Goal: Task Accomplishment & Management: Complete application form

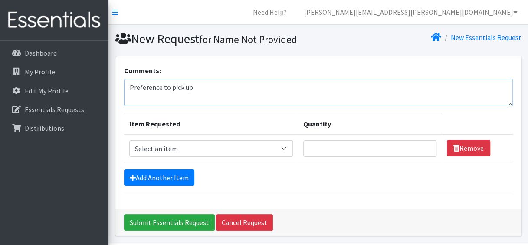
click at [160, 90] on textarea "Preference to pick up" at bounding box center [318, 92] width 389 height 27
click at [212, 156] on td "Item Requested Select an item Baby Formula Kids (Newborn) Kids (Preemie) Kids (…" at bounding box center [211, 149] width 174 height 28
click at [213, 151] on select "Select an item Baby Formula Kids (Newborn) Kids (Preemie) Kids (Size 1) Kids (S…" at bounding box center [211, 148] width 164 height 16
click at [280, 137] on td "Item Requested Select an item Baby Formula Kids (Newborn) Kids (Preemie) Kids (…" at bounding box center [211, 149] width 174 height 28
click at [286, 154] on select "Select an item Baby Formula Kids (Newborn) Kids (Preemie) Kids (Size 1) Kids (S…" at bounding box center [211, 148] width 164 height 16
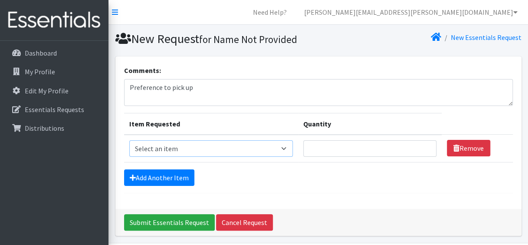
select select "451"
click at [129, 140] on select "Select an item Baby Formula Kids (Newborn) Kids (Preemie) Kids (Size 1) Kids (S…" at bounding box center [211, 148] width 164 height 16
click at [251, 96] on textarea "Preference to pick up" at bounding box center [318, 92] width 389 height 27
drag, startPoint x: 283, startPoint y: 88, endPoint x: 195, endPoint y: 88, distance: 87.3
click at [195, 88] on textarea "Preference to pick up Tuesday 9/30 or Thursday 10/2, Tuesday 10/7" at bounding box center [318, 92] width 389 height 27
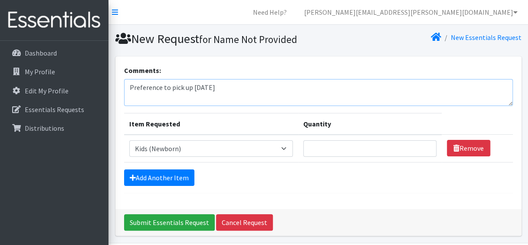
type textarea "Preference to pick up [DATE]"
click at [419, 244] on html "Need Help? amiee.lam@austintexas.gov My Co-Workers My Profile Logout Dashboard …" at bounding box center [264, 137] width 528 height 275
click at [245, 94] on textarea "Preference to pick up [DATE]" at bounding box center [318, 92] width 389 height 27
click at [323, 145] on input "Quantity" at bounding box center [369, 148] width 133 height 16
type input "200"
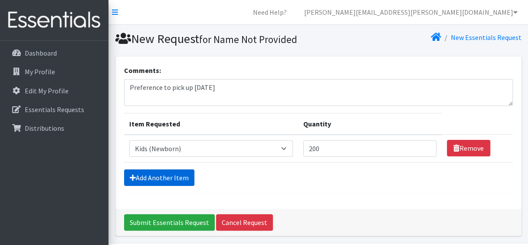
click at [156, 181] on link "Add Another Item" at bounding box center [159, 177] width 70 height 16
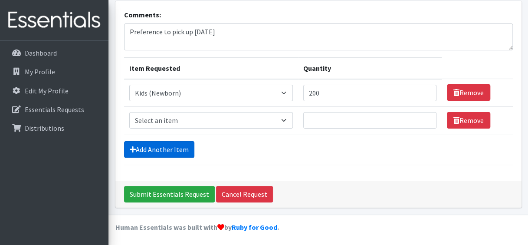
scroll to position [56, 0]
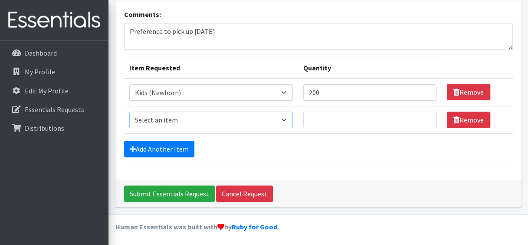
click at [213, 117] on select "Select an item Baby Formula Kids (Newborn) Kids (Preemie) Kids (Size 1) Kids (S…" at bounding box center [211, 120] width 164 height 16
click at [129, 112] on select "Select an item Baby Formula Kids (Newborn) Kids (Preemie) Kids (Size 1) Kids (S…" at bounding box center [211, 120] width 164 height 16
click at [184, 117] on select "Select an item Baby Formula Kids (Newborn) Kids (Preemie) Kids (Size 1) Kids (S…" at bounding box center [211, 120] width 164 height 16
click at [184, 118] on select "Select an item Baby Formula Kids (Newborn) Kids (Preemie) Kids (Size 1) Kids (S…" at bounding box center [211, 120] width 164 height 16
select select "452"
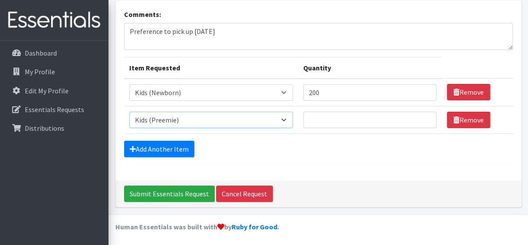
click at [129, 112] on select "Select an item Baby Formula Kids (Newborn) Kids (Preemie) Kids (Size 1) Kids (S…" at bounding box center [211, 120] width 164 height 16
click at [347, 125] on input "Quantity" at bounding box center [369, 120] width 133 height 16
type input "200"
click at [149, 142] on link "Add Another Item" at bounding box center [159, 149] width 70 height 16
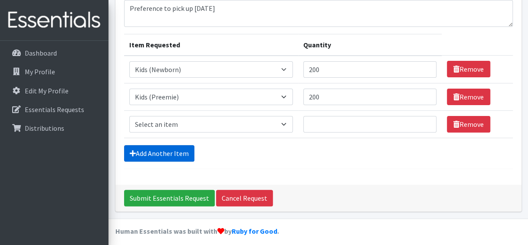
scroll to position [83, 0]
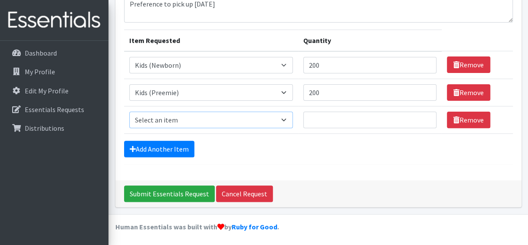
click at [165, 119] on select "Select an item Baby Formula Kids (Newborn) Kids (Preemie) Kids (Size 1) Kids (S…" at bounding box center [211, 120] width 164 height 16
select select "453"
click at [129, 112] on select "Select an item Baby Formula Kids (Newborn) Kids (Preemie) Kids (Size 1) Kids (S…" at bounding box center [211, 120] width 164 height 16
click at [338, 118] on input "Quantity" at bounding box center [369, 120] width 133 height 16
type input "3000"
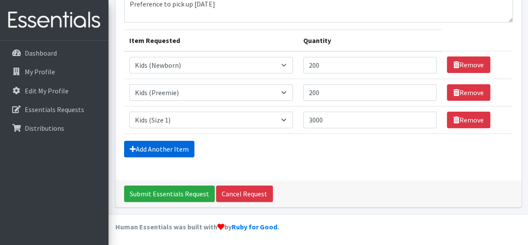
click at [161, 144] on link "Add Another Item" at bounding box center [159, 149] width 70 height 16
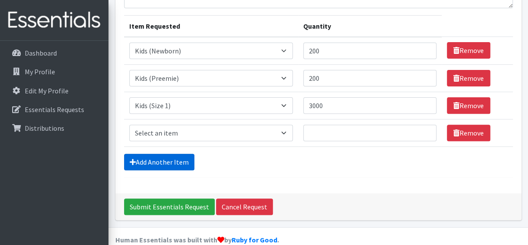
scroll to position [110, 0]
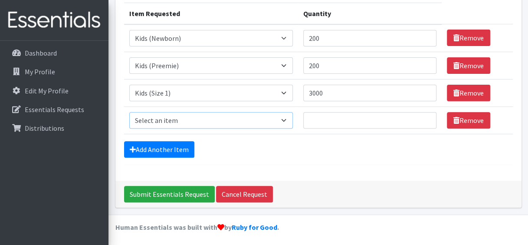
click at [229, 114] on select "Select an item Baby Formula Kids (Newborn) Kids (Preemie) Kids (Size 1) Kids (S…" at bounding box center [211, 120] width 164 height 16
select select "440"
click at [129, 112] on select "Select an item Baby Formula Kids (Newborn) Kids (Preemie) Kids (Size 1) Kids (S…" at bounding box center [211, 120] width 164 height 16
click at [337, 119] on input "Quantity" at bounding box center [369, 120] width 133 height 16
type input "500"
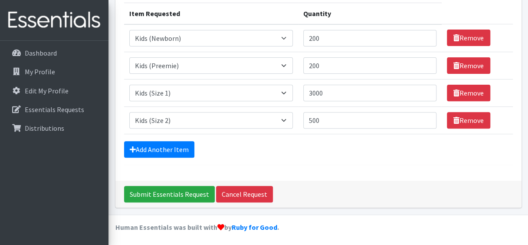
click at [214, 170] on div "Comments: Preference to pick up Tuesday 10/7 Item Requested Quantity Item Reque…" at bounding box center [318, 63] width 406 height 234
click at [176, 146] on link "Add Another Item" at bounding box center [159, 149] width 70 height 16
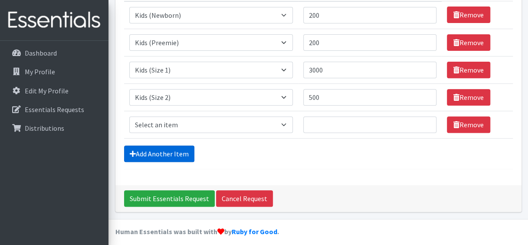
scroll to position [138, 0]
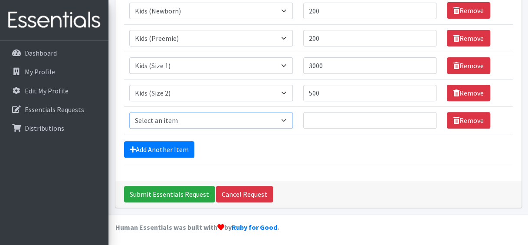
click at [281, 121] on select "Select an item Baby Formula Kids (Newborn) Kids (Preemie) Kids (Size 1) Kids (S…" at bounding box center [211, 120] width 164 height 16
click at [287, 119] on select "Select an item Baby Formula Kids (Newborn) Kids (Preemie) Kids (Size 1) Kids (S…" at bounding box center [211, 120] width 164 height 16
click at [317, 135] on form "Comments: Preference to pick up Tuesday 10/7 Item Requested Quantity Item Reque…" at bounding box center [318, 45] width 389 height 237
click at [314, 11] on input "200" at bounding box center [369, 11] width 133 height 16
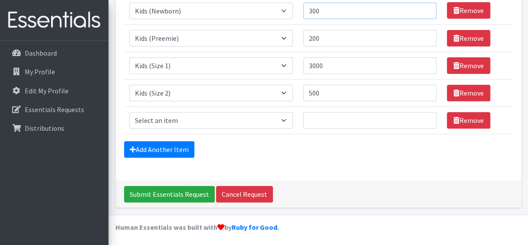
type input "300"
click at [310, 160] on form "Comments: Preference to pick up Tuesday 10/7 Item Requested Quantity Item Reque…" at bounding box center [318, 45] width 389 height 237
click at [229, 118] on select "Select an item Baby Formula Kids (Newborn) Kids (Preemie) Kids (Size 1) Kids (S…" at bounding box center [211, 120] width 164 height 16
click at [234, 119] on select "Select an item Baby Formula Kids (Newborn) Kids (Preemie) Kids (Size 1) Kids (S…" at bounding box center [211, 120] width 164 height 16
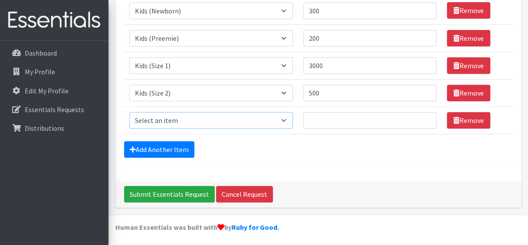
select select "1535"
click at [129, 112] on select "Select an item Baby Formula Kids (Newborn) Kids (Preemie) Kids (Size 1) Kids (S…" at bounding box center [211, 120] width 164 height 16
click at [208, 124] on select "Select an item Baby Formula Kids (Newborn) Kids (Preemie) Kids (Size 1) Kids (S…" at bounding box center [211, 120] width 164 height 16
click at [320, 123] on input "Quantity" at bounding box center [369, 120] width 133 height 16
type input "5"
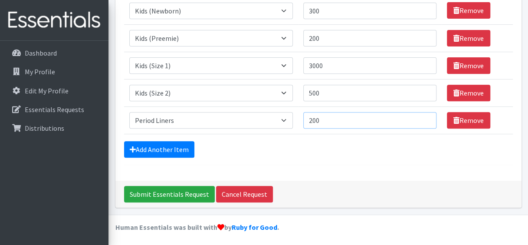
type input "200"
click at [165, 138] on form "Comments: Preference to pick up Tuesday 10/7 Item Requested Quantity Item Reque…" at bounding box center [318, 45] width 389 height 237
click at [170, 156] on form "Comments: Preference to pick up Tuesday 10/7 Item Requested Quantity Item Reque…" at bounding box center [318, 45] width 389 height 237
click at [181, 147] on link "Add Another Item" at bounding box center [159, 149] width 70 height 16
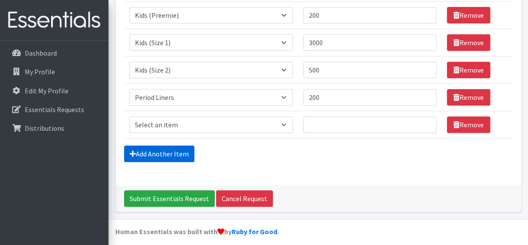
scroll to position [165, 0]
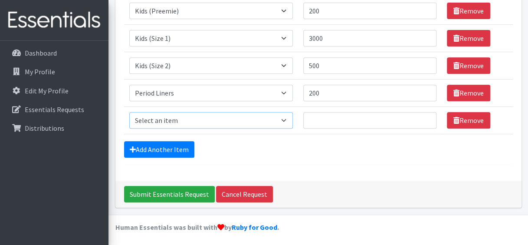
click at [204, 114] on select "Select an item Baby Formula Kids (Newborn) Kids (Preemie) Kids (Size 1) Kids (S…" at bounding box center [211, 120] width 164 height 16
select select "1534"
click at [129, 112] on select "Select an item Baby Formula Kids (Newborn) Kids (Preemie) Kids (Size 1) Kids (S…" at bounding box center [211, 120] width 164 height 16
click at [320, 119] on input "Quantity" at bounding box center [369, 120] width 133 height 16
type input "200"
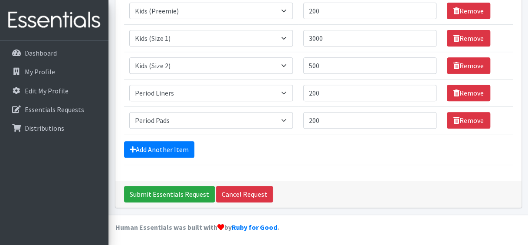
click at [239, 149] on div "Add Another Item" at bounding box center [318, 149] width 389 height 16
click at [183, 152] on link "Add Another Item" at bounding box center [159, 149] width 70 height 16
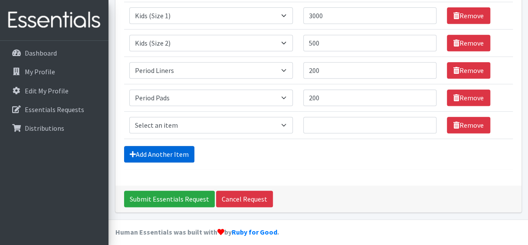
scroll to position [192, 0]
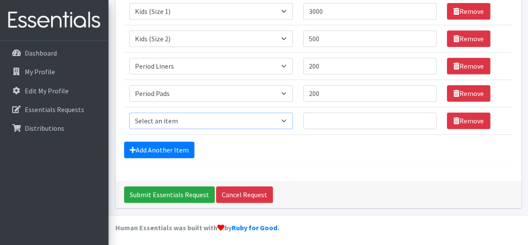
click at [251, 118] on select "Select an item Baby Formula Kids (Newborn) Kids (Preemie) Kids (Size 1) Kids (S…" at bounding box center [211, 120] width 164 height 16
select select "434"
click at [129, 112] on select "Select an item Baby Formula Kids (Newborn) Kids (Preemie) Kids (Size 1) Kids (S…" at bounding box center [211, 120] width 164 height 16
click at [341, 115] on input "Quantity" at bounding box center [369, 120] width 133 height 16
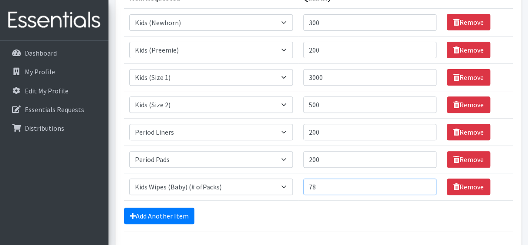
scroll to position [126, 0]
type input "7"
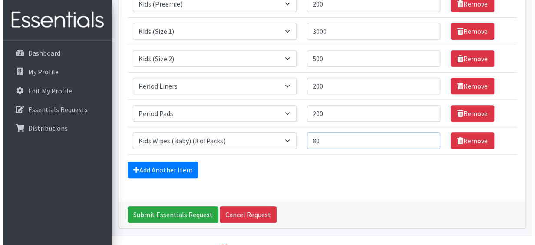
scroll to position [173, 0]
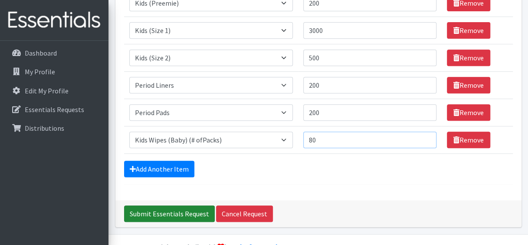
type input "80"
click at [187, 209] on input "Submit Essentials Request" at bounding box center [169, 213] width 91 height 16
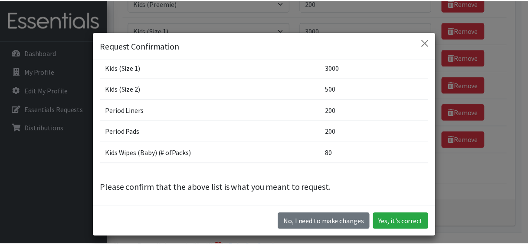
scroll to position [24, 0]
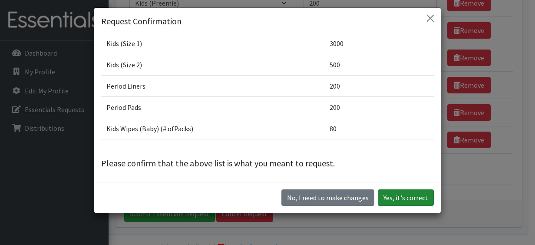
click at [398, 201] on button "Yes, it's correct" at bounding box center [406, 197] width 56 height 16
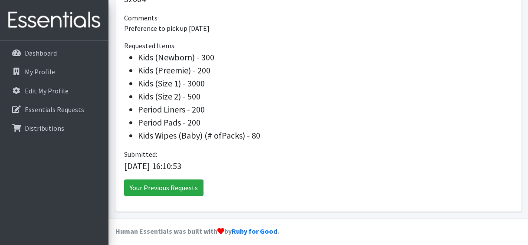
scroll to position [303, 0]
